Goal: Task Accomplishment & Management: Manage account settings

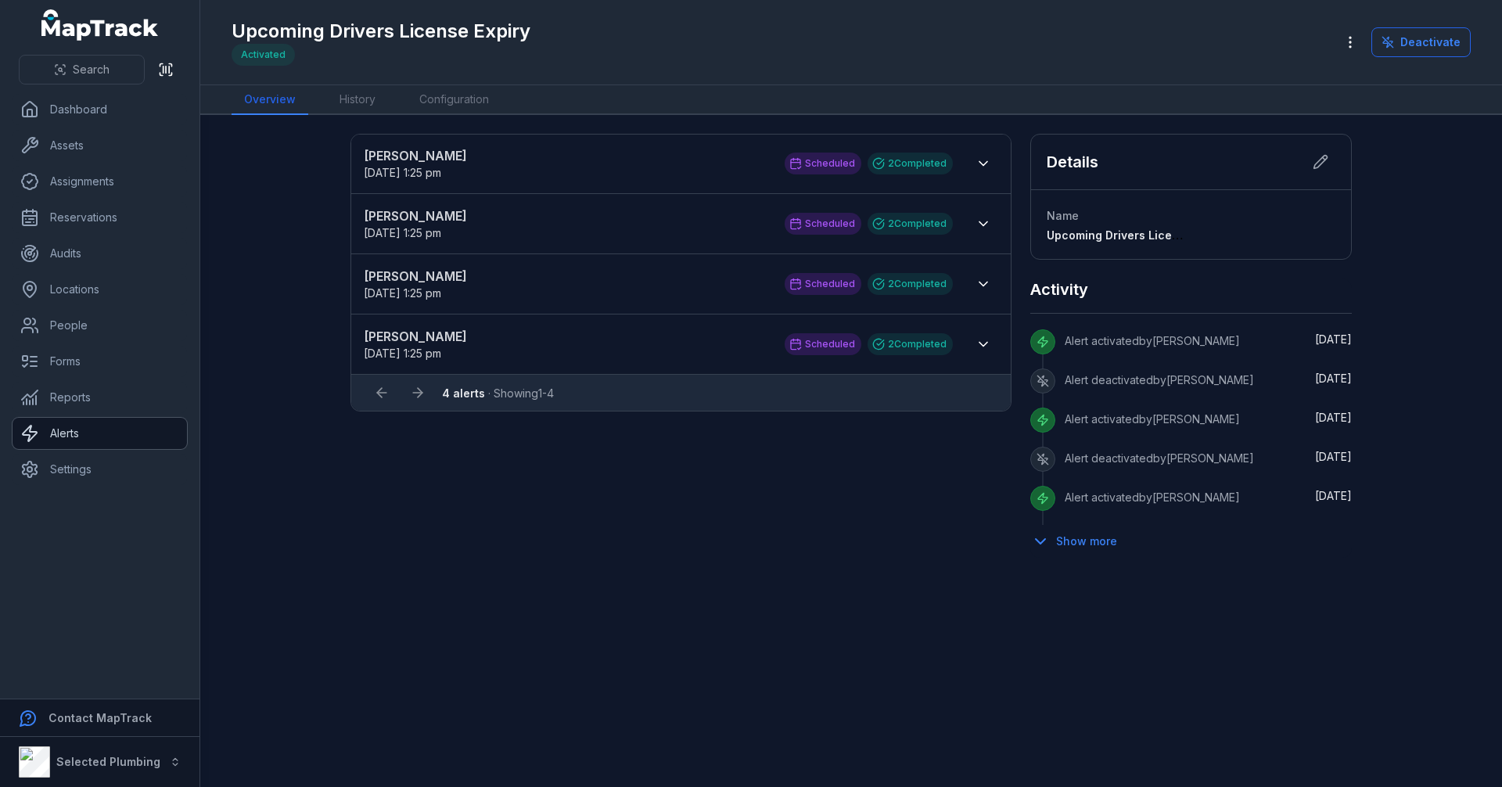
click at [105, 423] on link "Alerts" at bounding box center [100, 433] width 174 height 31
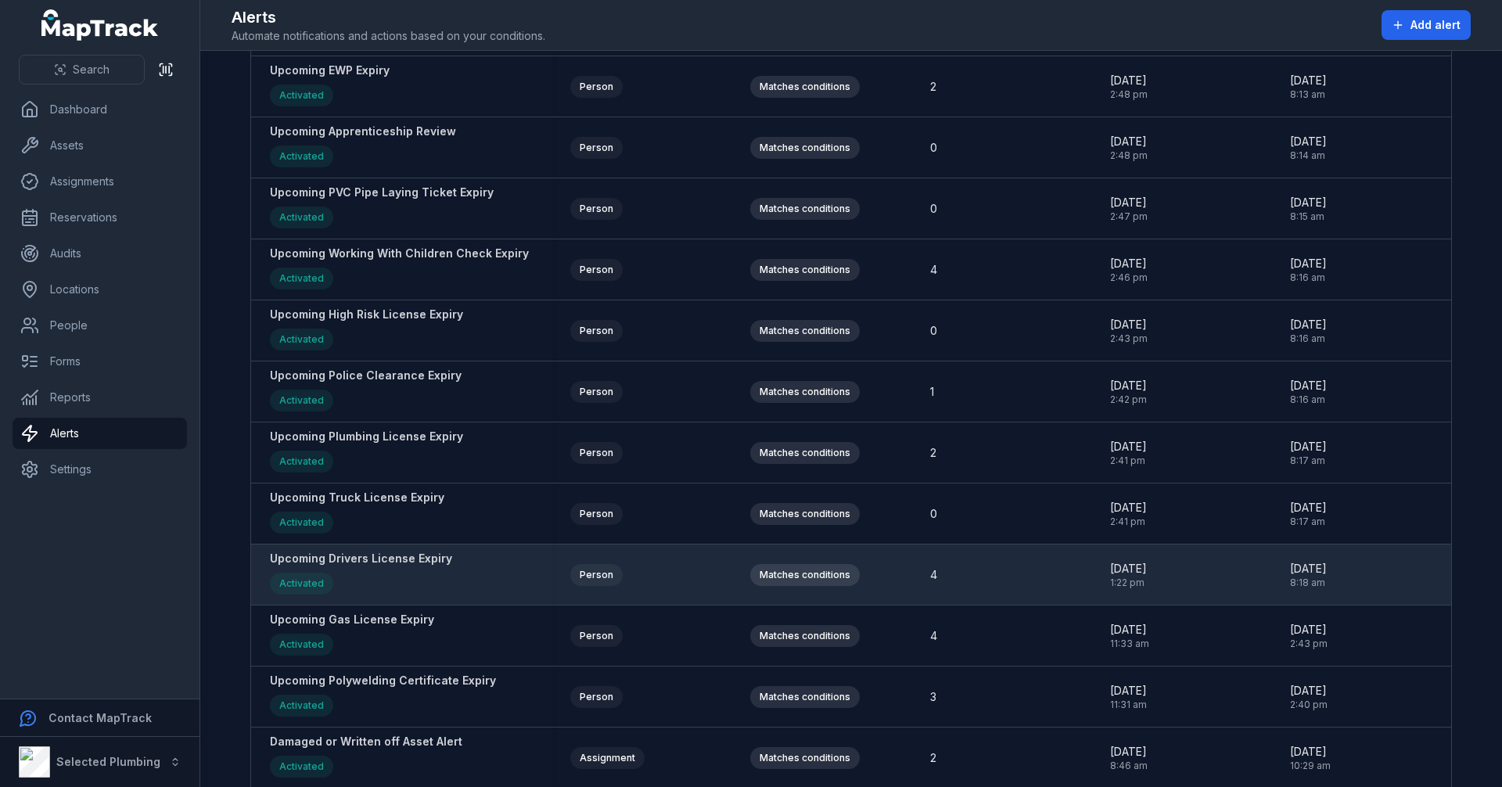
scroll to position [235, 0]
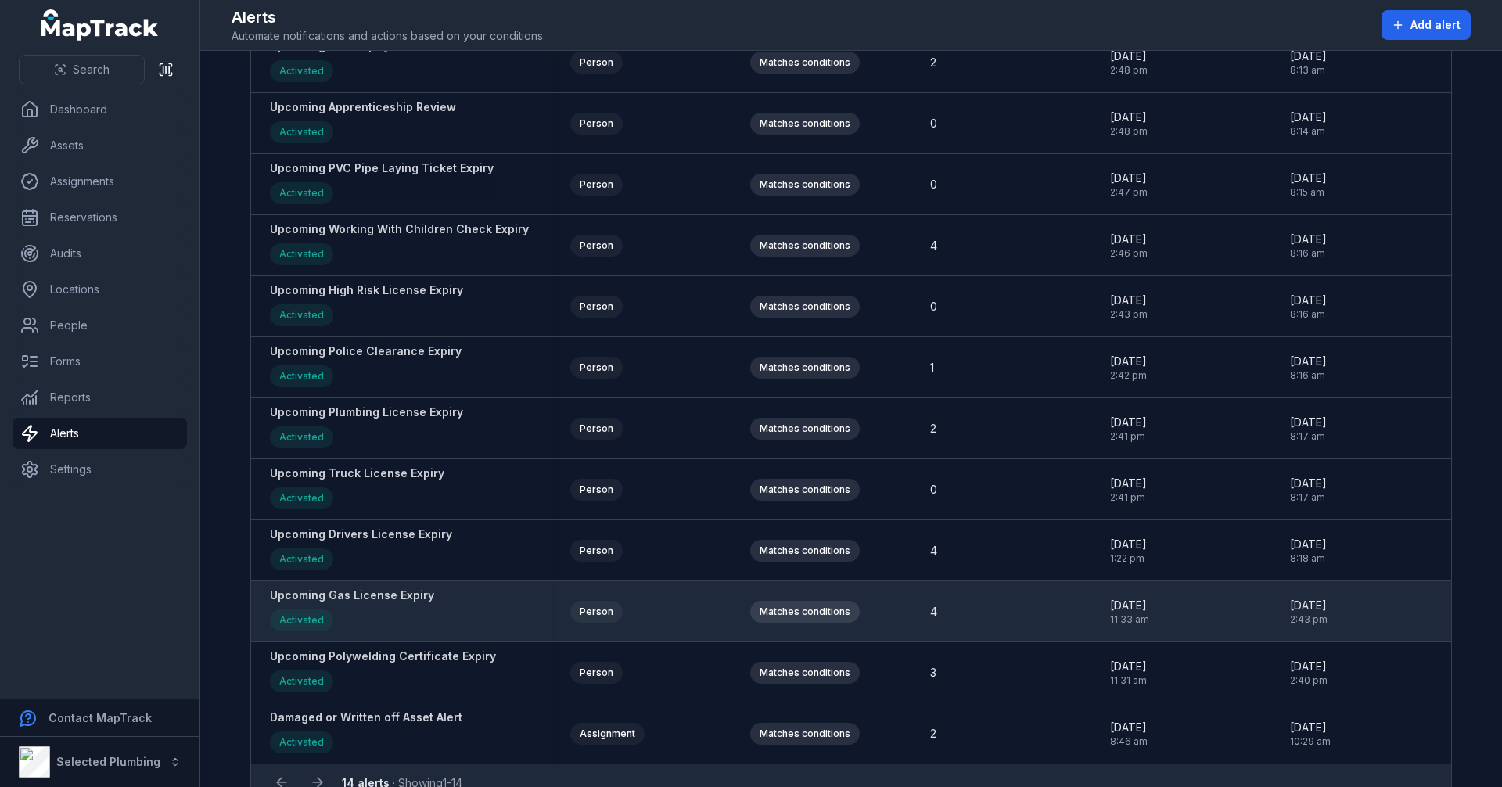
click at [384, 597] on strong "Upcoming Gas License Expiry" at bounding box center [352, 595] width 164 height 16
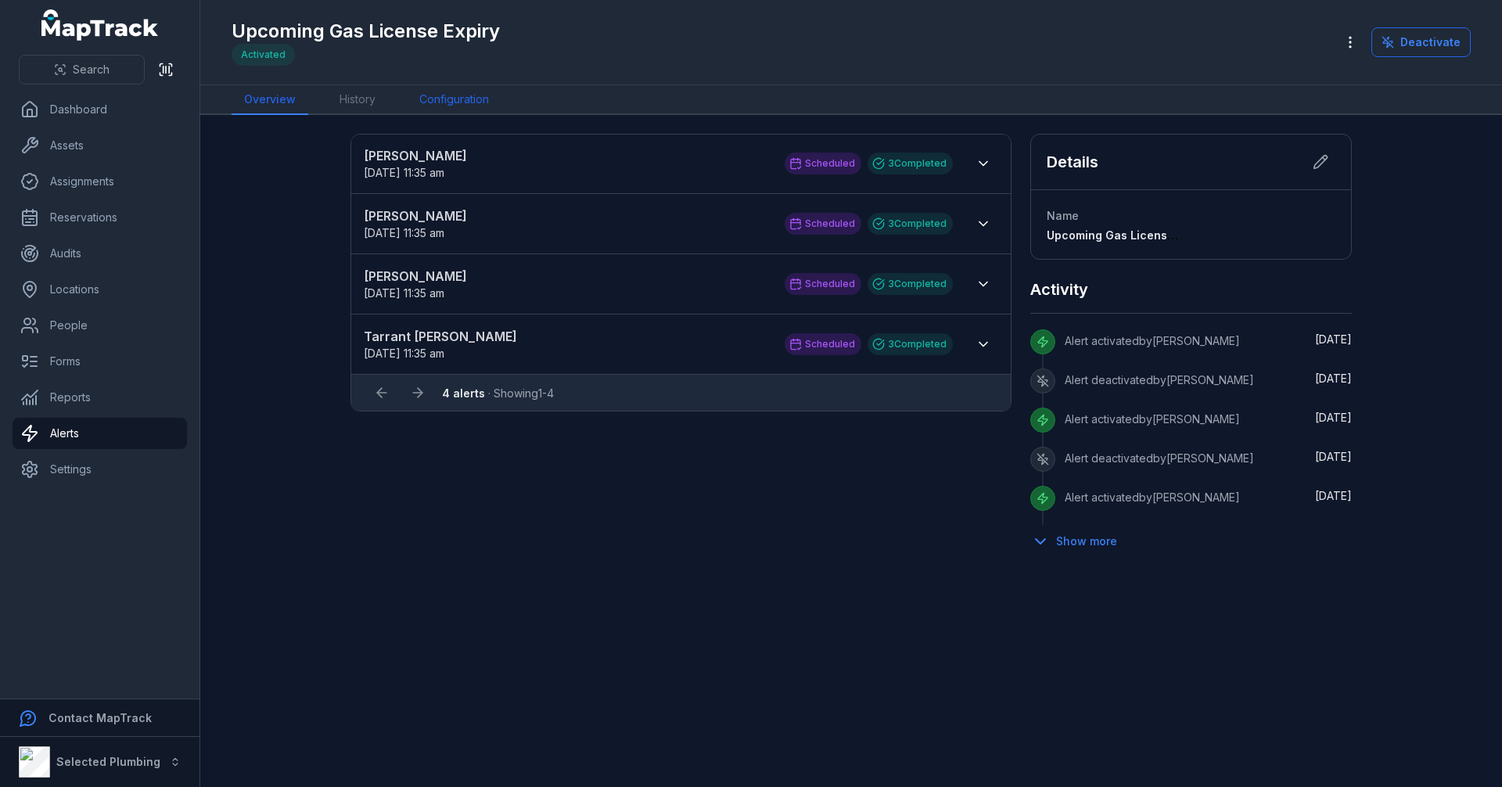
click at [476, 100] on link "Configuration" at bounding box center [454, 100] width 95 height 30
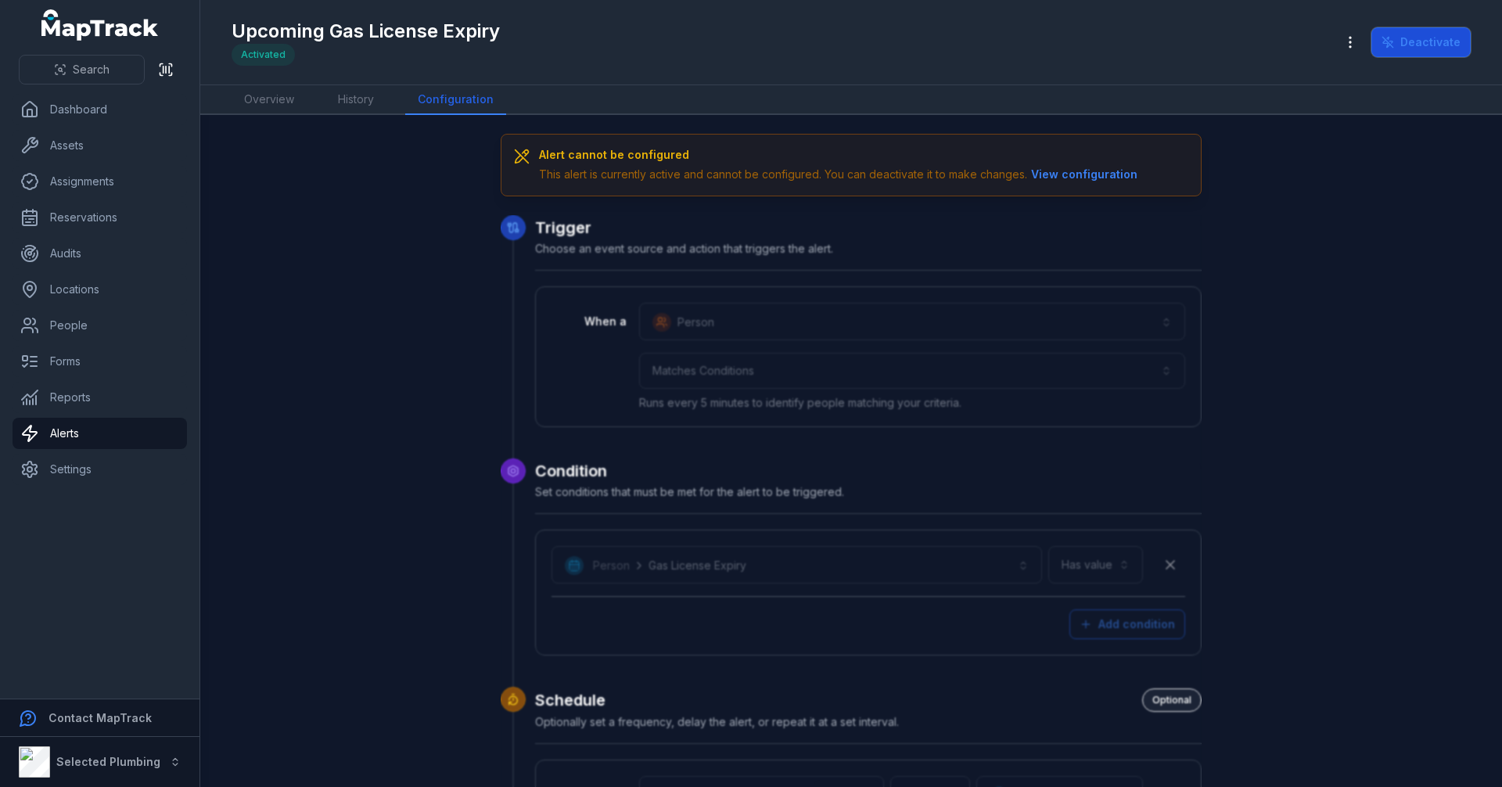
click at [1428, 44] on button "Deactivate" at bounding box center [1420, 42] width 99 height 30
